Goal: Task Accomplishment & Management: Use online tool/utility

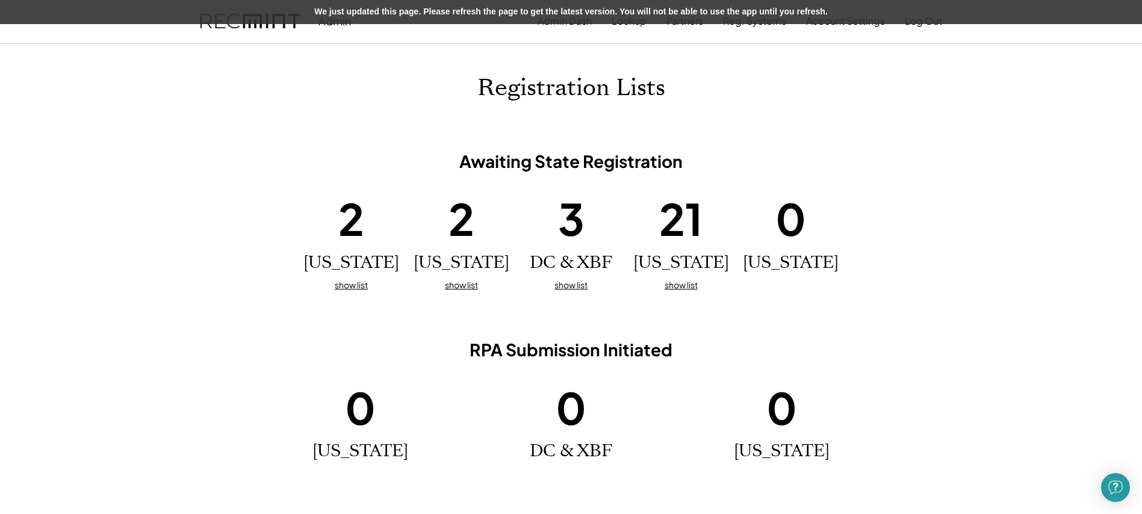
click at [586, 7] on div "We just updated this page. Please refresh the page to get the latest version. Y…" at bounding box center [571, 12] width 1142 height 24
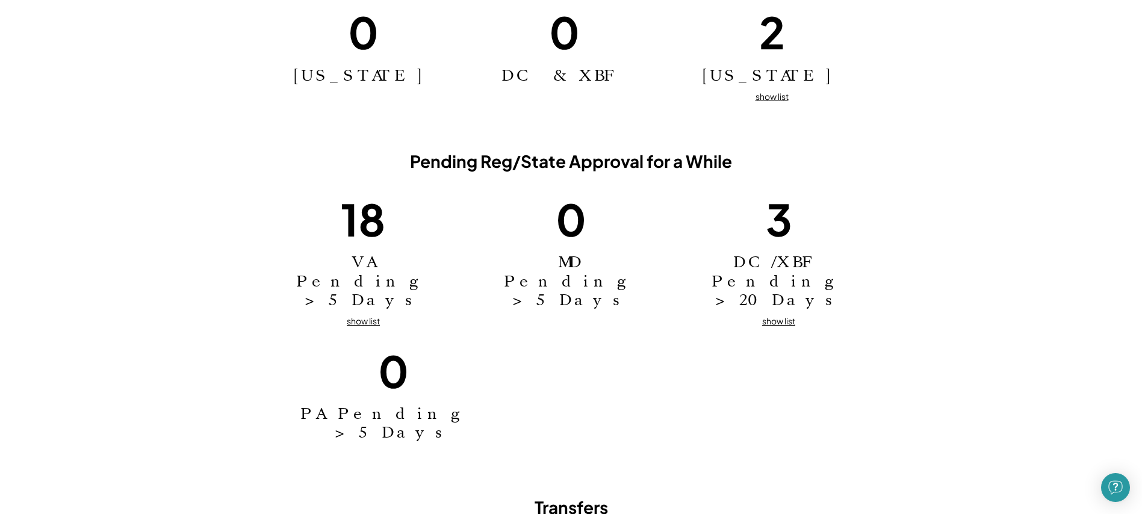
scroll to position [750, 0]
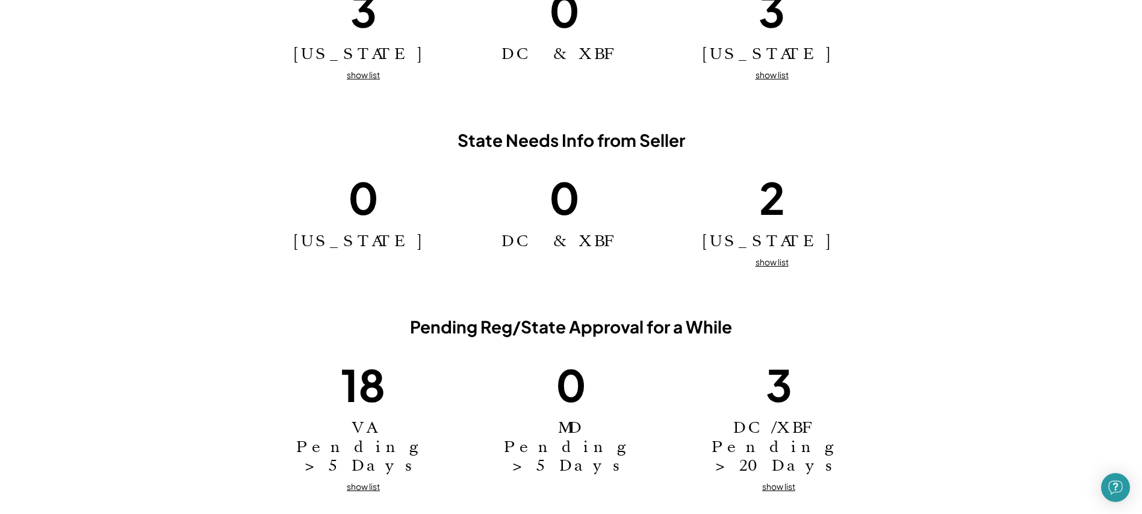
scroll to position [809, 0]
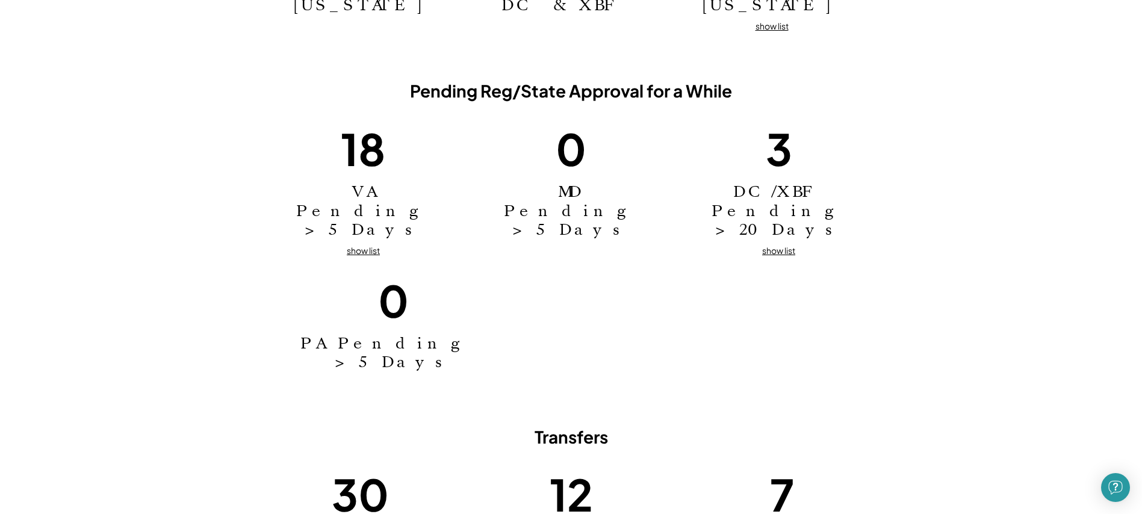
click at [373, 245] on u "show list" at bounding box center [363, 250] width 33 height 11
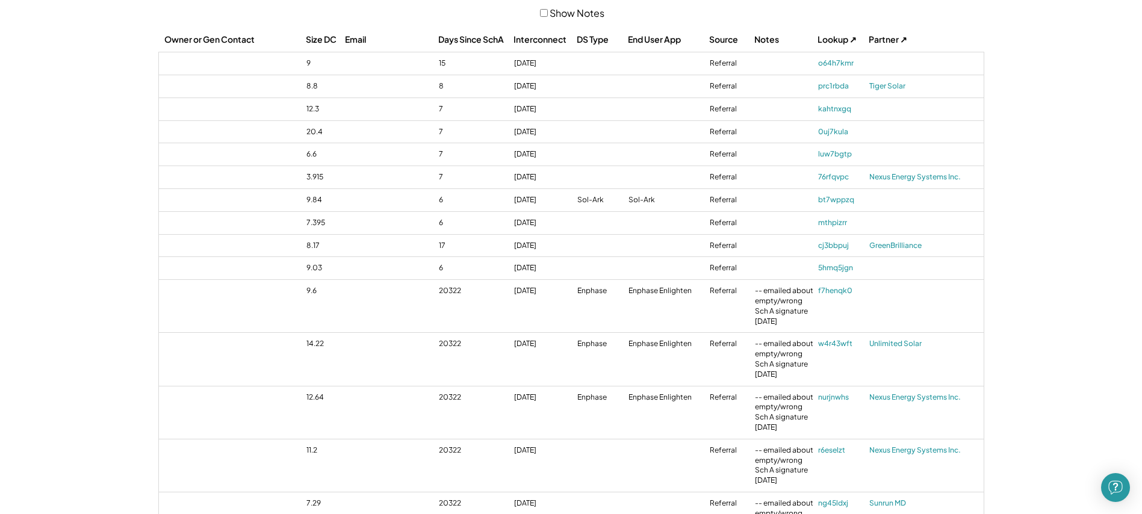
scroll to position [1506, 0]
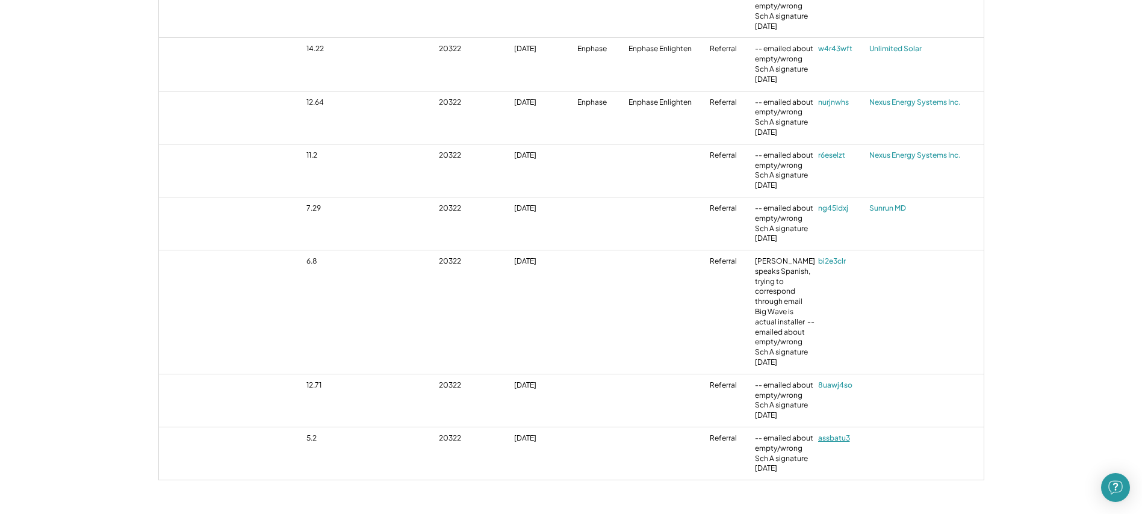
click at [826, 433] on link "assbatu3" at bounding box center [842, 438] width 48 height 10
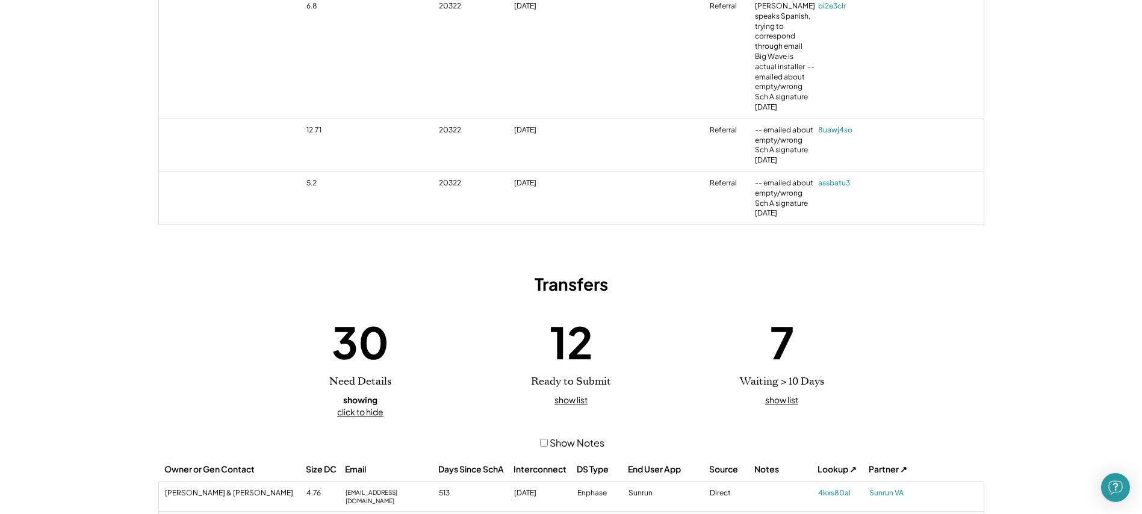
click at [368, 406] on u "click to hide" at bounding box center [360, 411] width 46 height 11
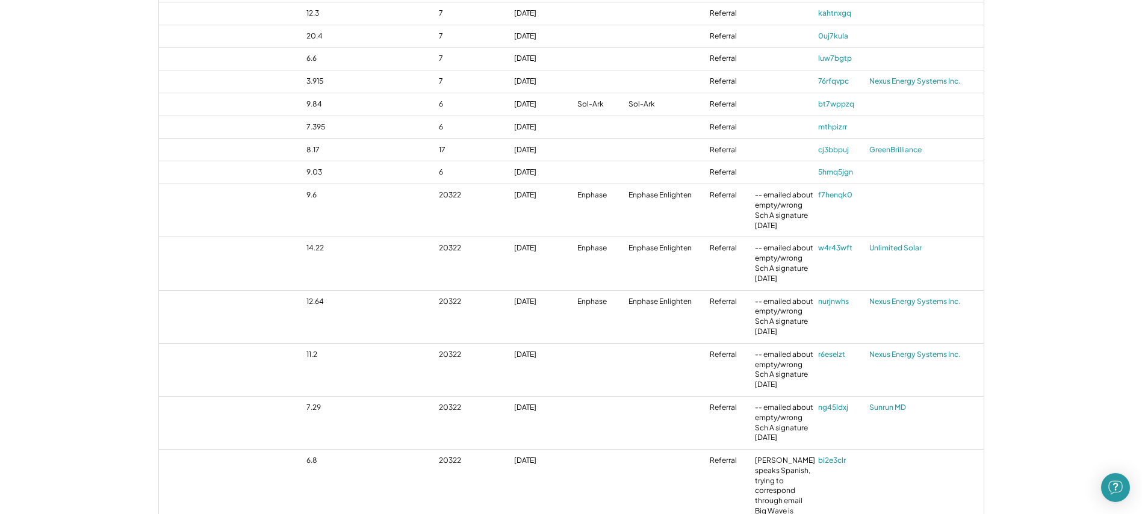
scroll to position [1429, 0]
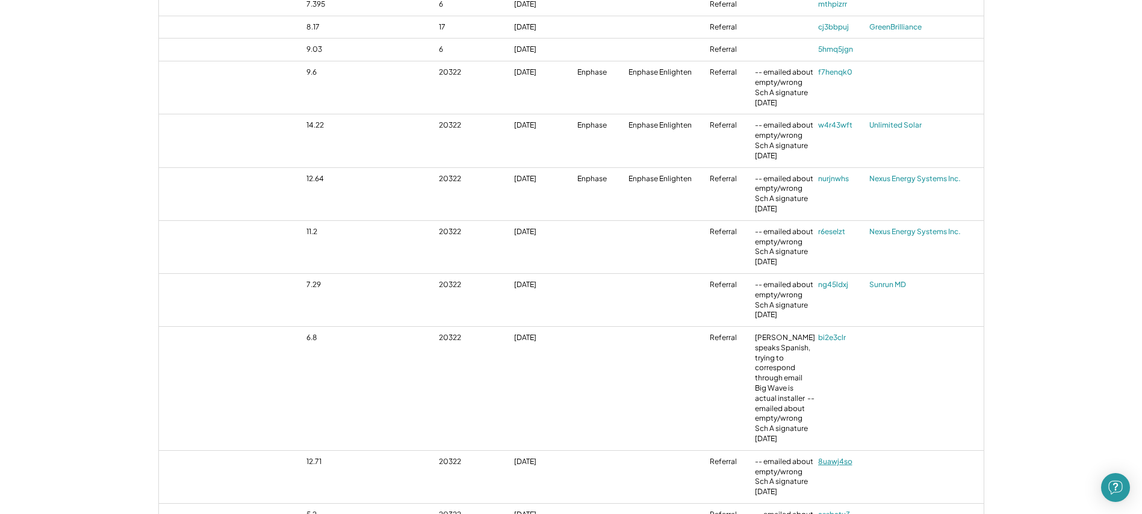
click at [842, 457] on link "8uawj4so" at bounding box center [842, 462] width 48 height 10
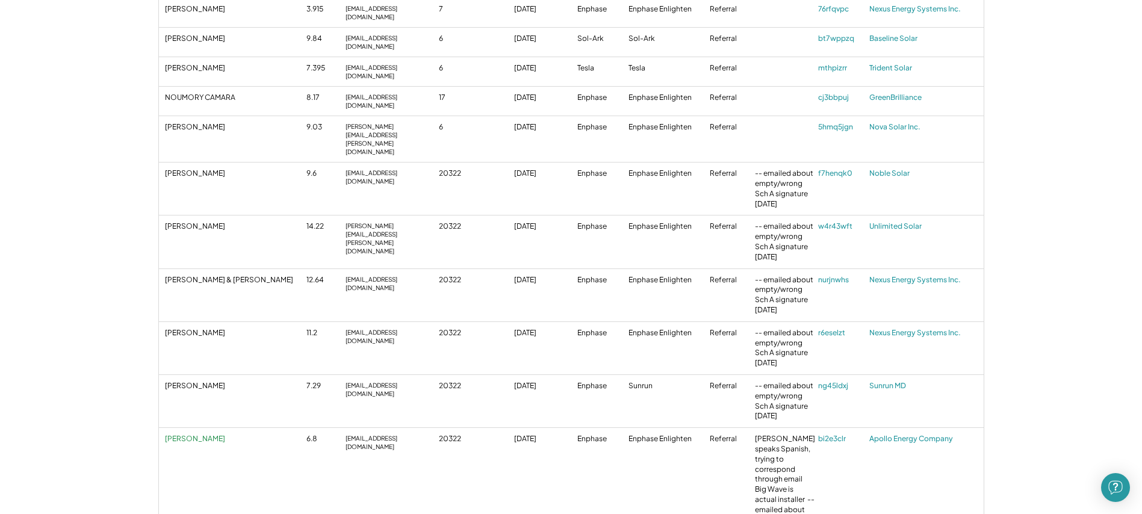
scroll to position [1406, 0]
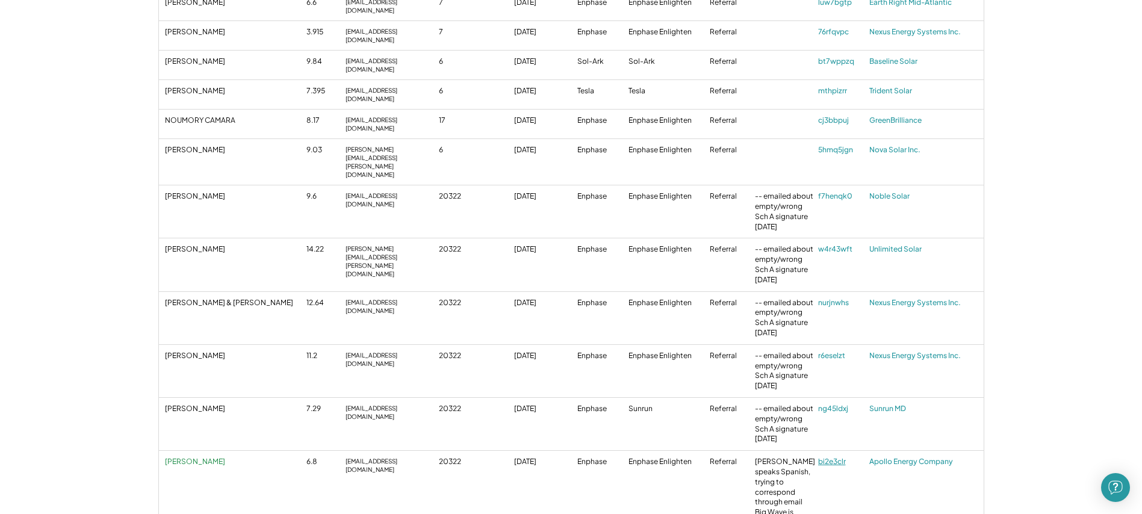
click at [837, 457] on link "bi2e3clr" at bounding box center [842, 462] width 48 height 10
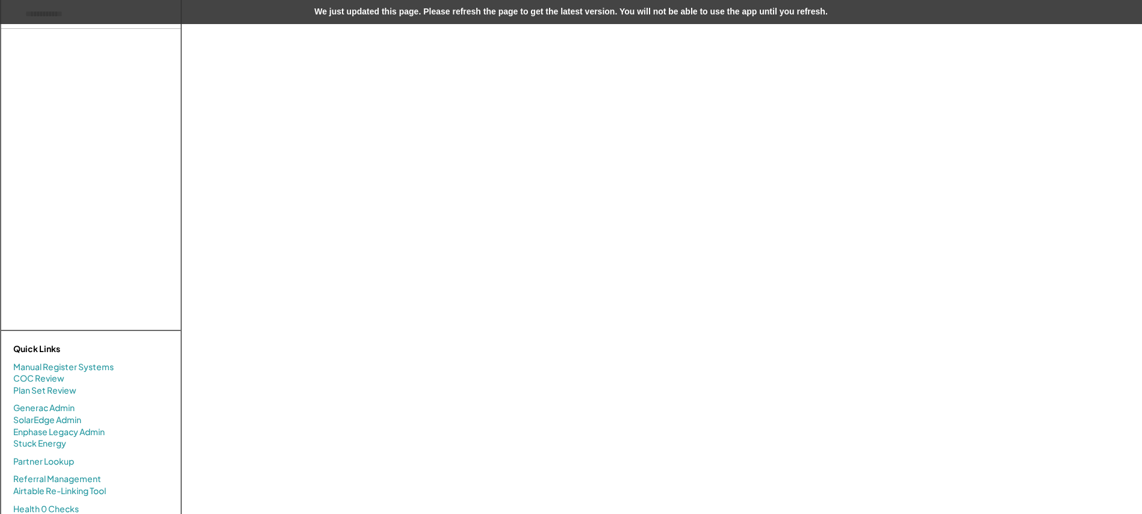
click at [706, 20] on div "We just updated this page. Please refresh the page to get the latest version. Y…" at bounding box center [571, 12] width 1142 height 24
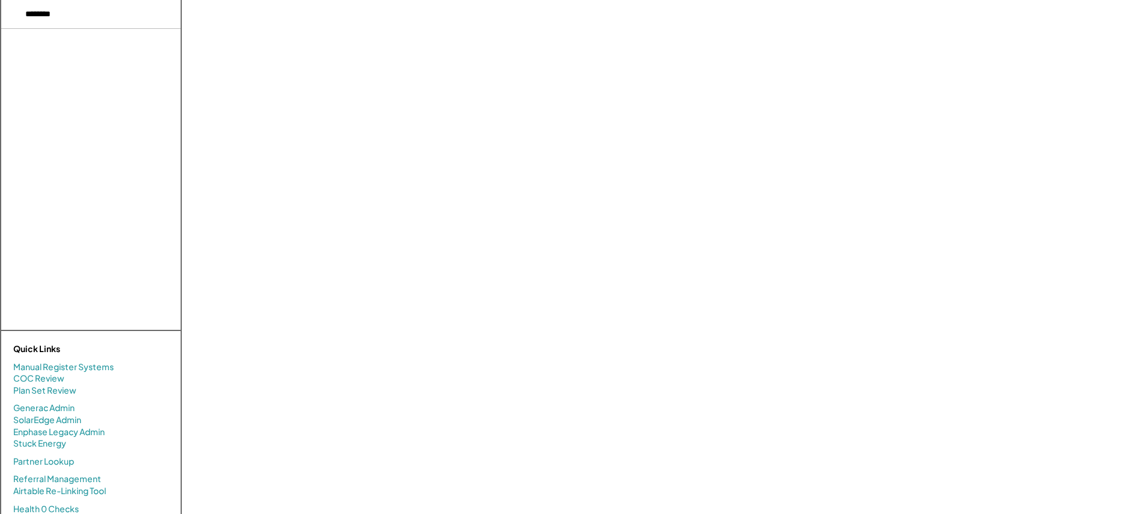
select select "**********"
